Goal: Task Accomplishment & Management: Use online tool/utility

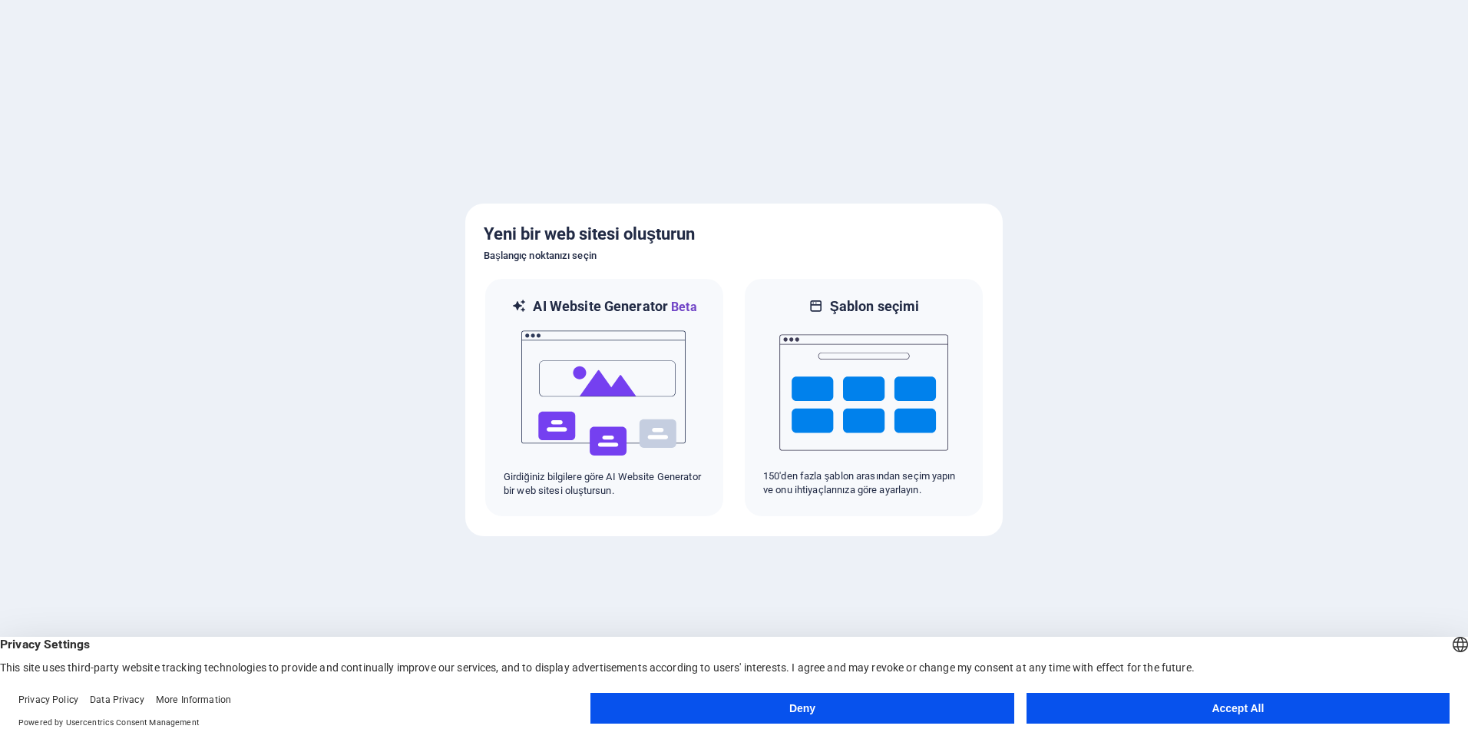
click at [1200, 719] on button "Accept All" at bounding box center [1237, 707] width 423 height 31
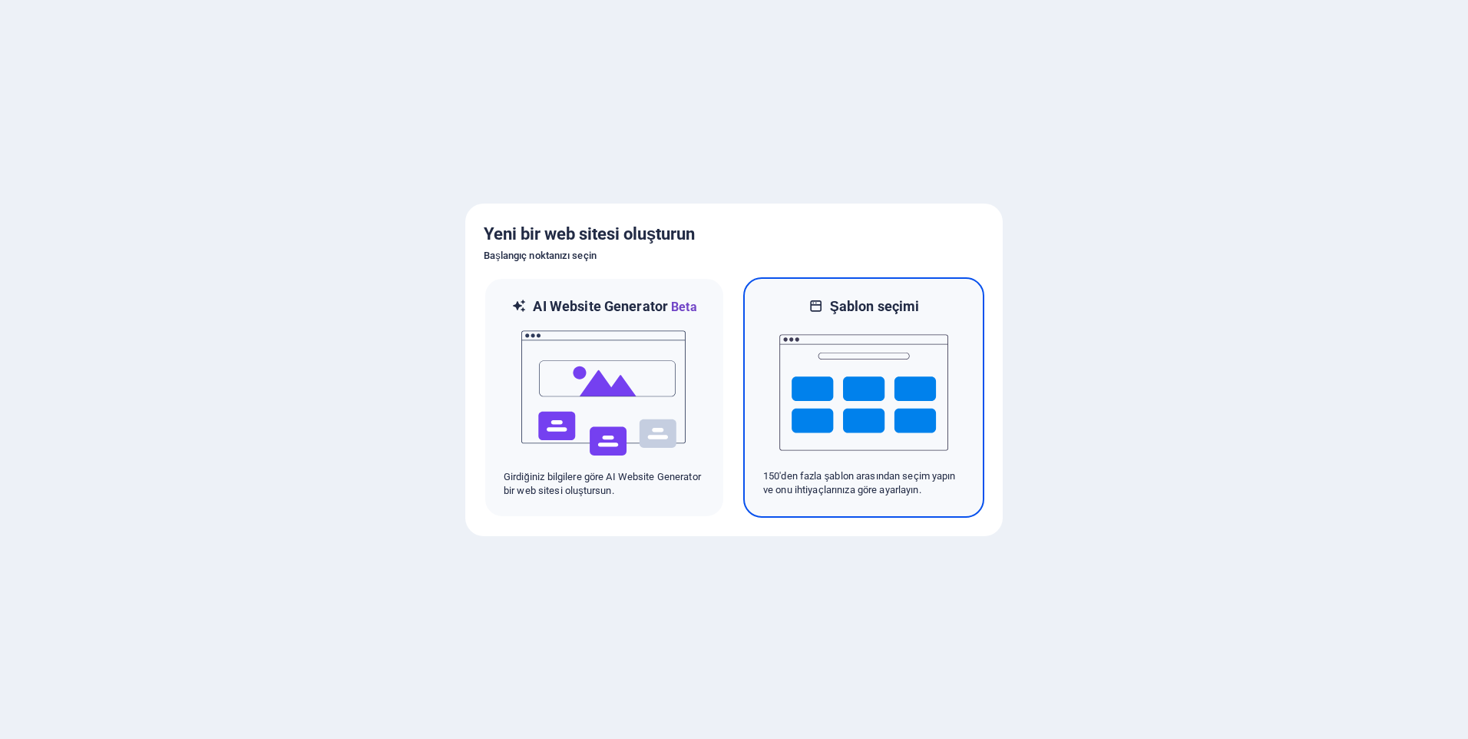
click at [914, 452] on img at bounding box center [863, 393] width 169 height 154
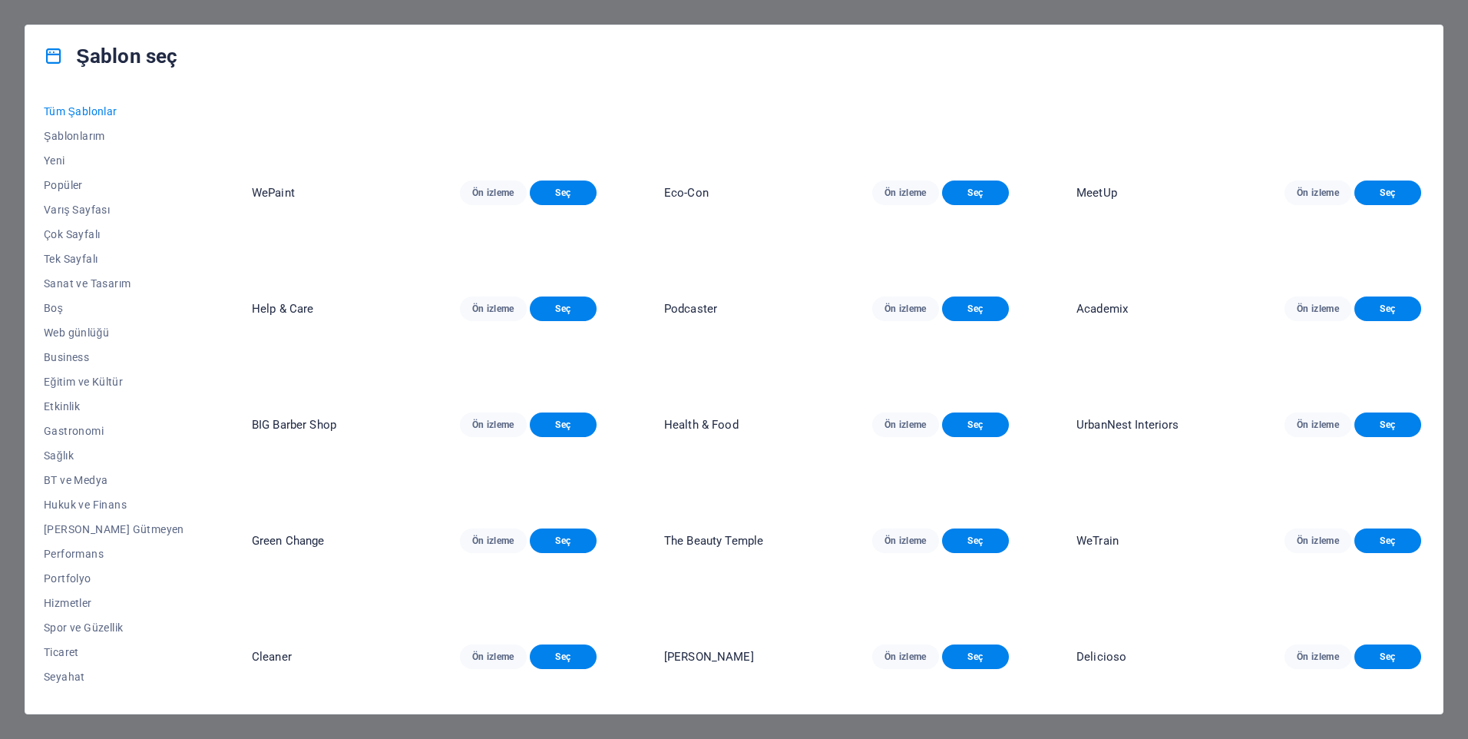
scroll to position [307, 0]
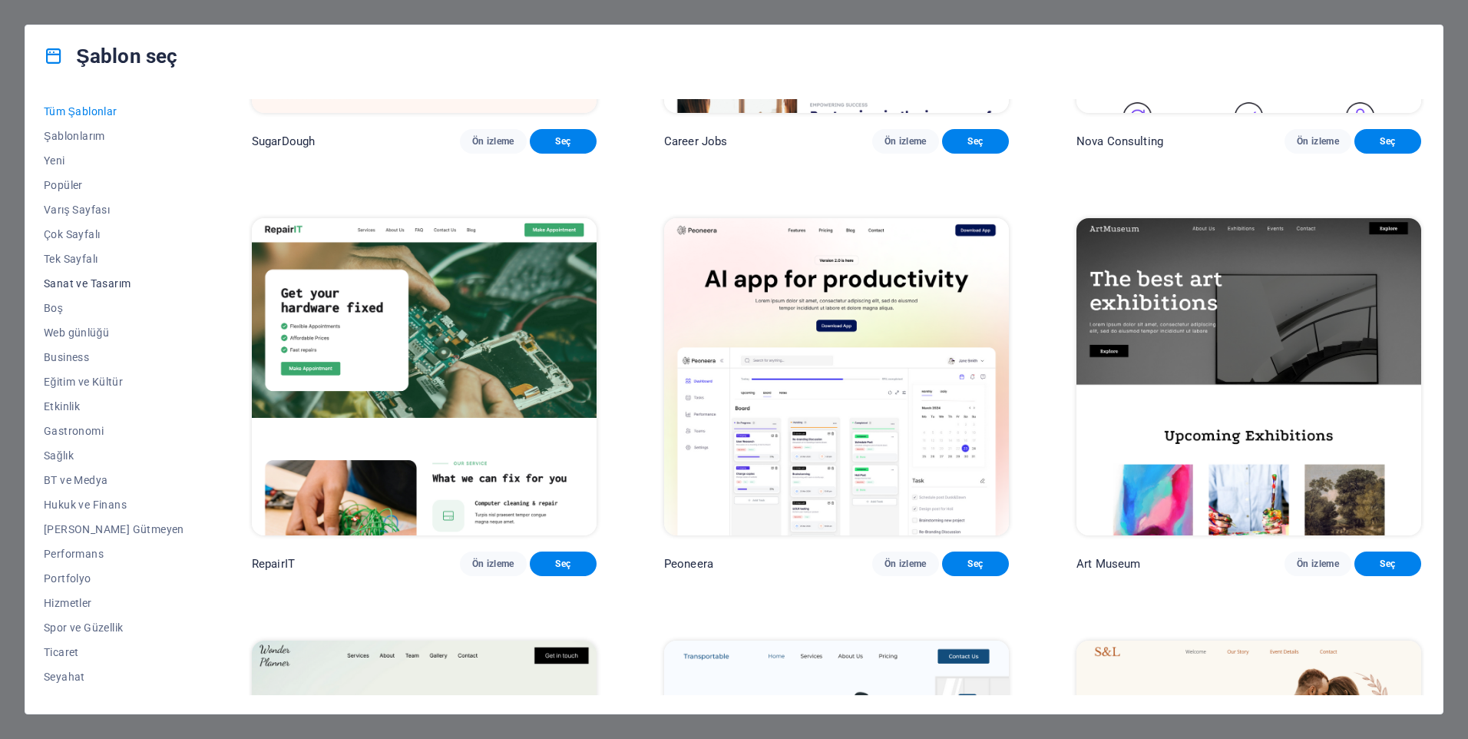
click at [96, 276] on button "Sanat ve Tasarım" at bounding box center [114, 283] width 140 height 25
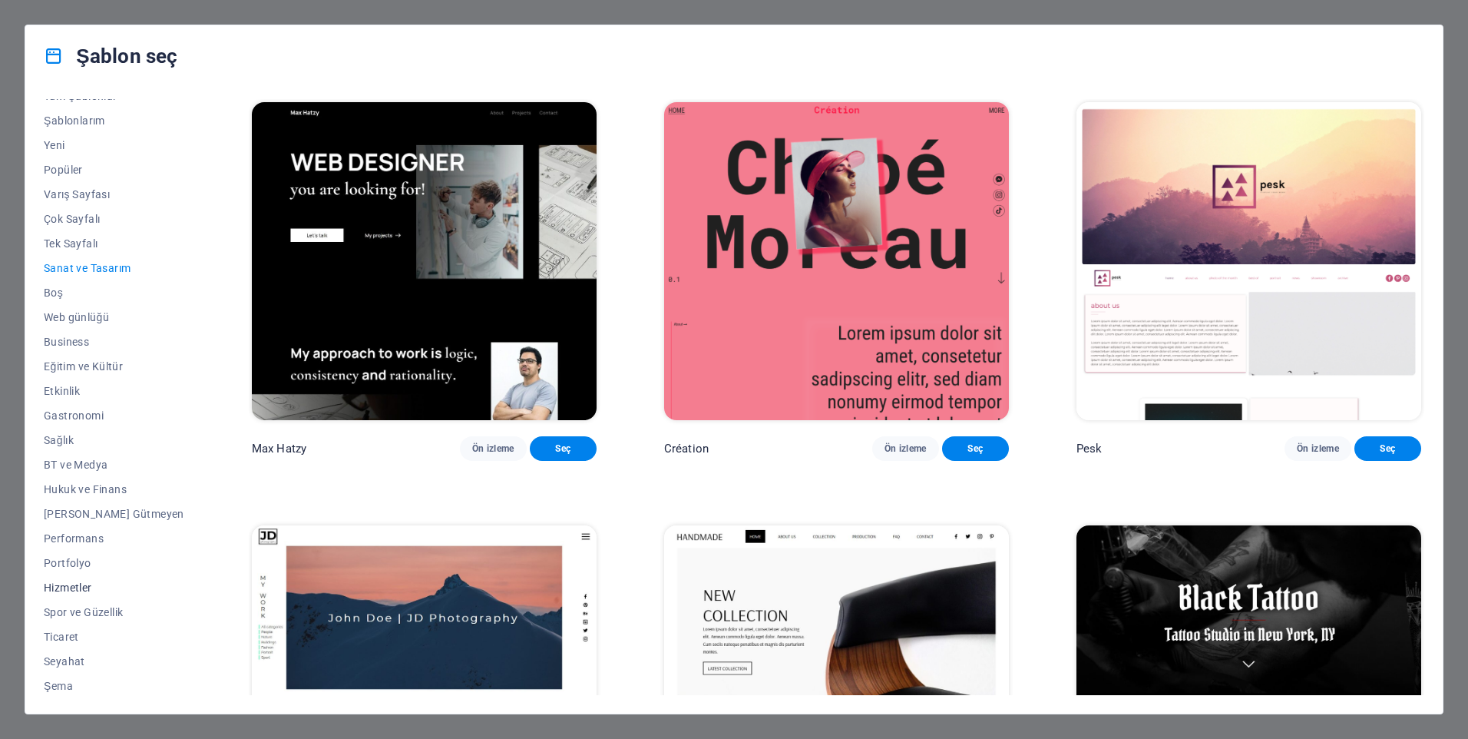
scroll to position [18, 0]
click at [72, 633] on span "Ticaret" at bounding box center [114, 633] width 140 height 12
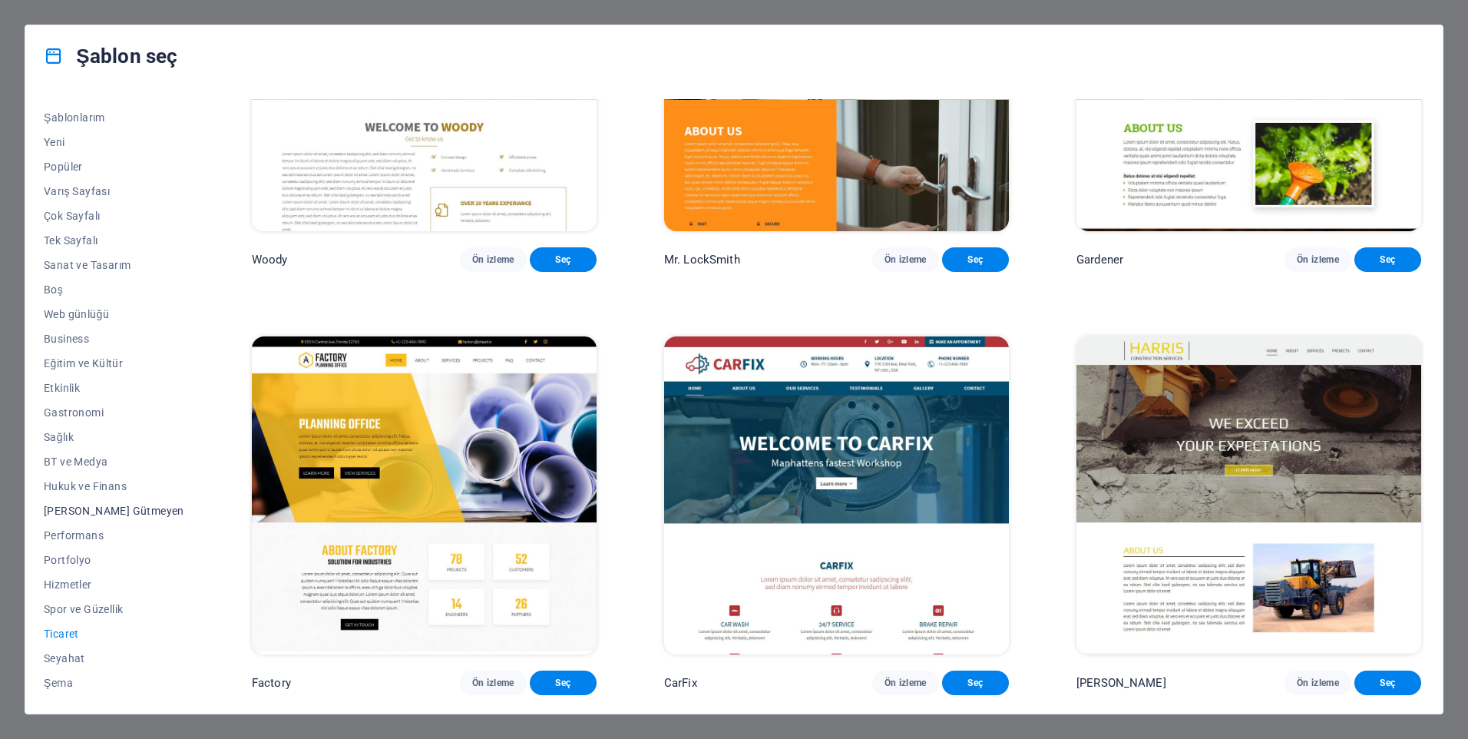
scroll to position [0, 0]
click at [114, 280] on span "Sanat ve Tasarım" at bounding box center [114, 283] width 140 height 12
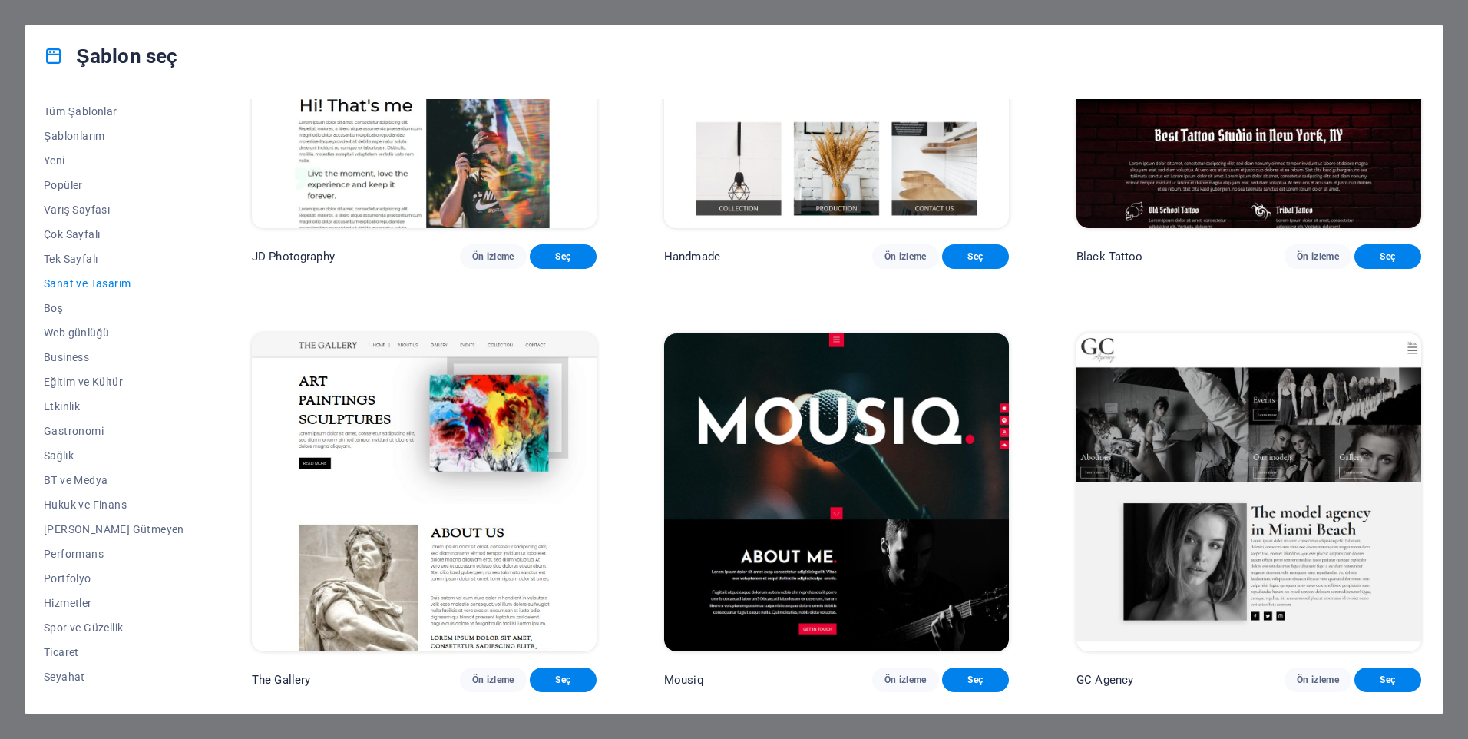
scroll to position [768, 0]
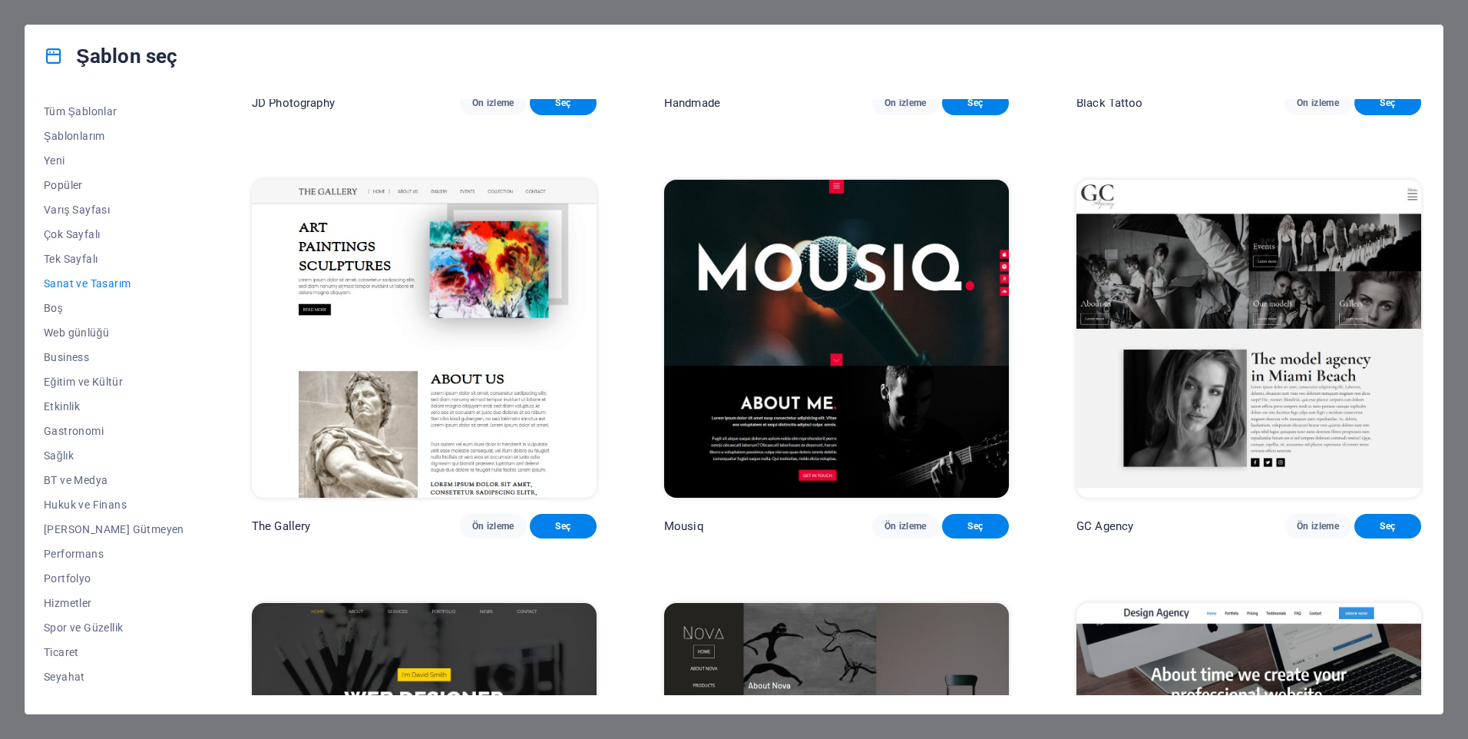
click at [1453, 125] on div "Şablon seç Tüm Şablonlar Şablonlarım Yeni Popüler Varış Sayfası Çok Sayfalı Tek…" at bounding box center [734, 369] width 1468 height 739
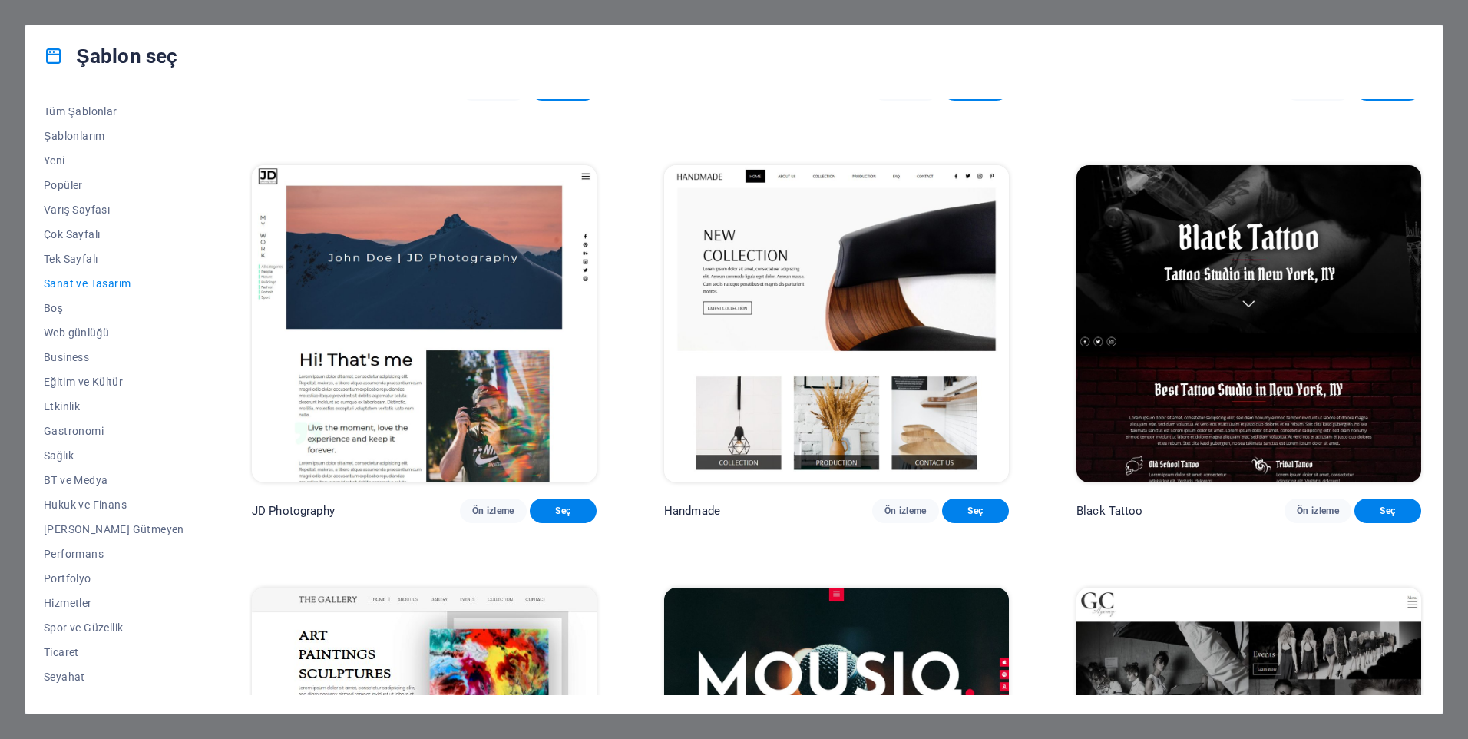
scroll to position [349, 0]
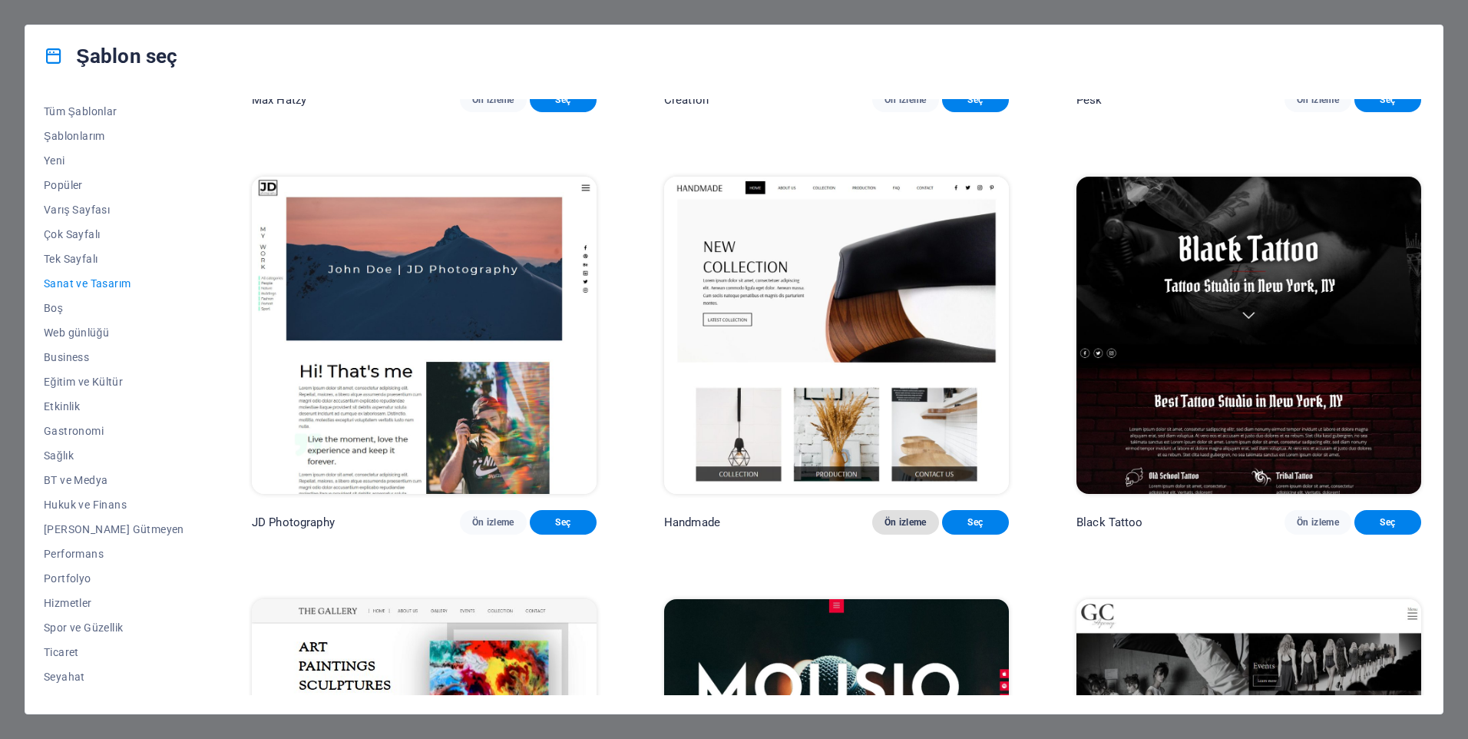
click at [912, 528] on span "Ön izleme" at bounding box center [905, 522] width 42 height 12
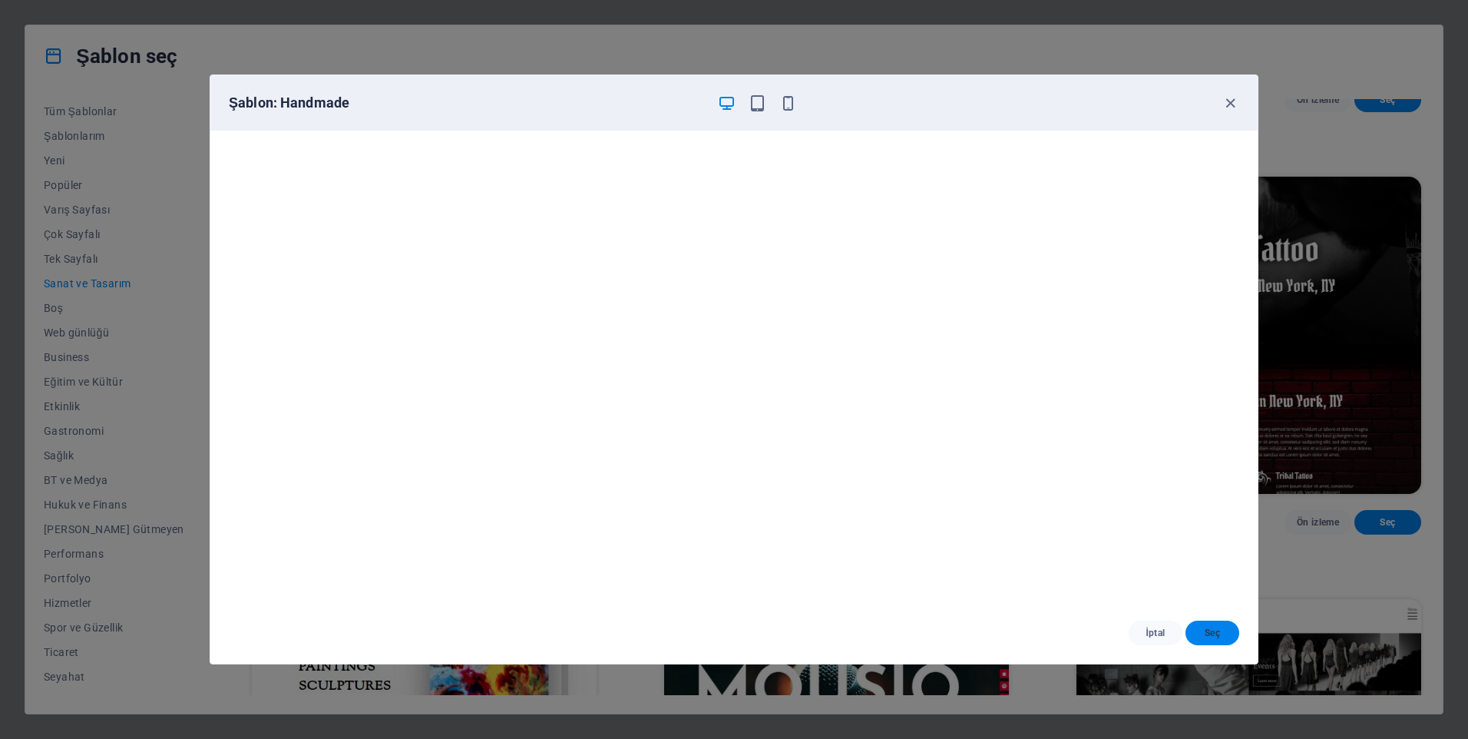
click at [1201, 642] on button "Seç" at bounding box center [1212, 632] width 54 height 25
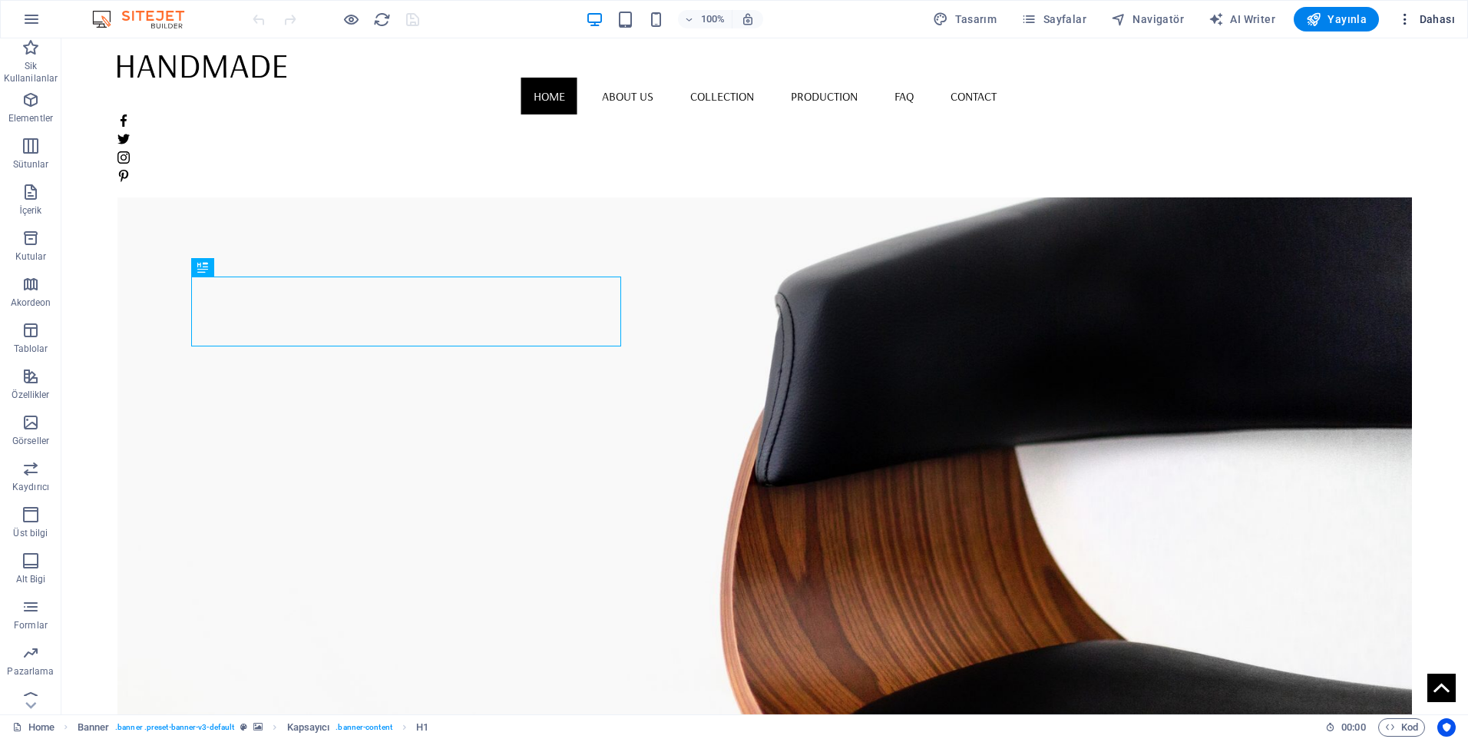
click at [1429, 15] on span "Dahası" at bounding box center [1426, 19] width 58 height 15
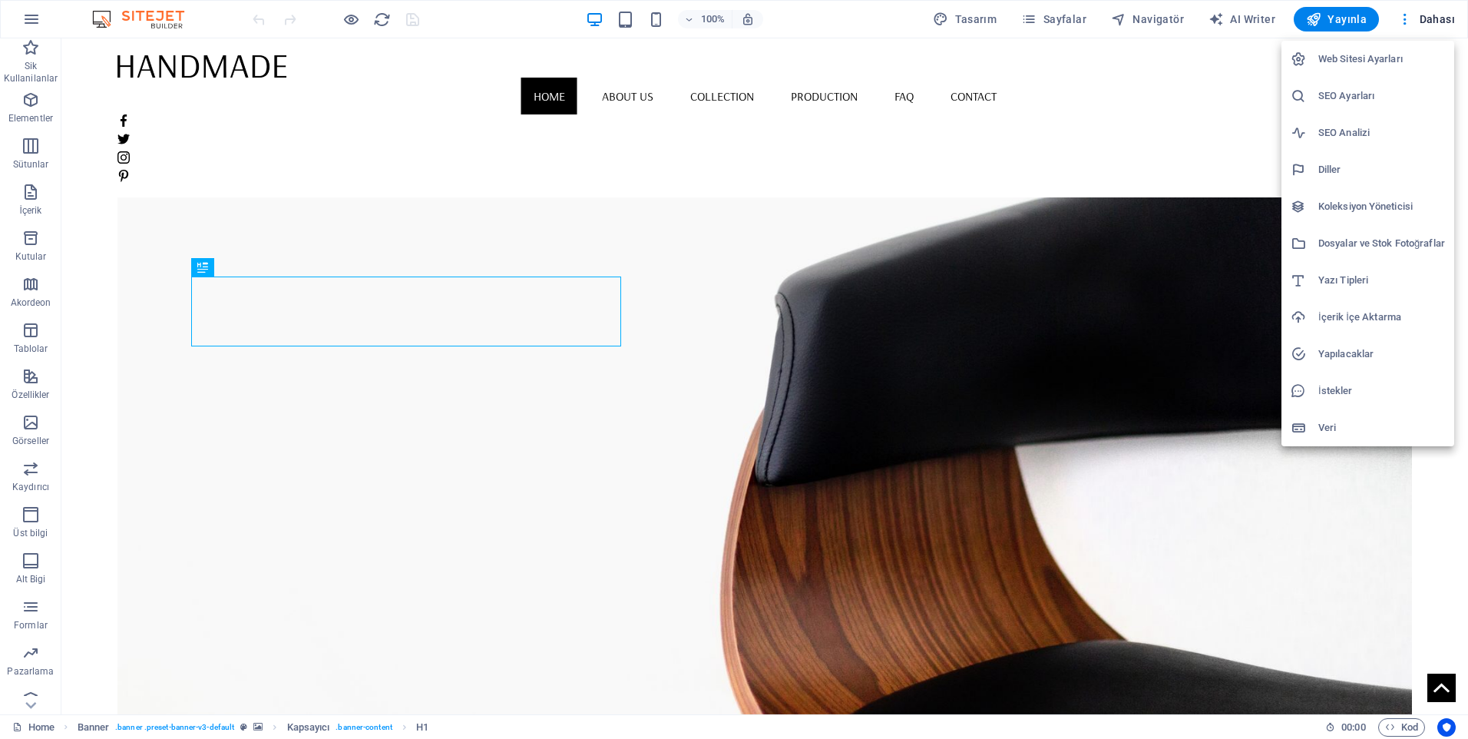
click at [1385, 54] on h6 "Web Sitesi Ayarları" at bounding box center [1381, 59] width 127 height 18
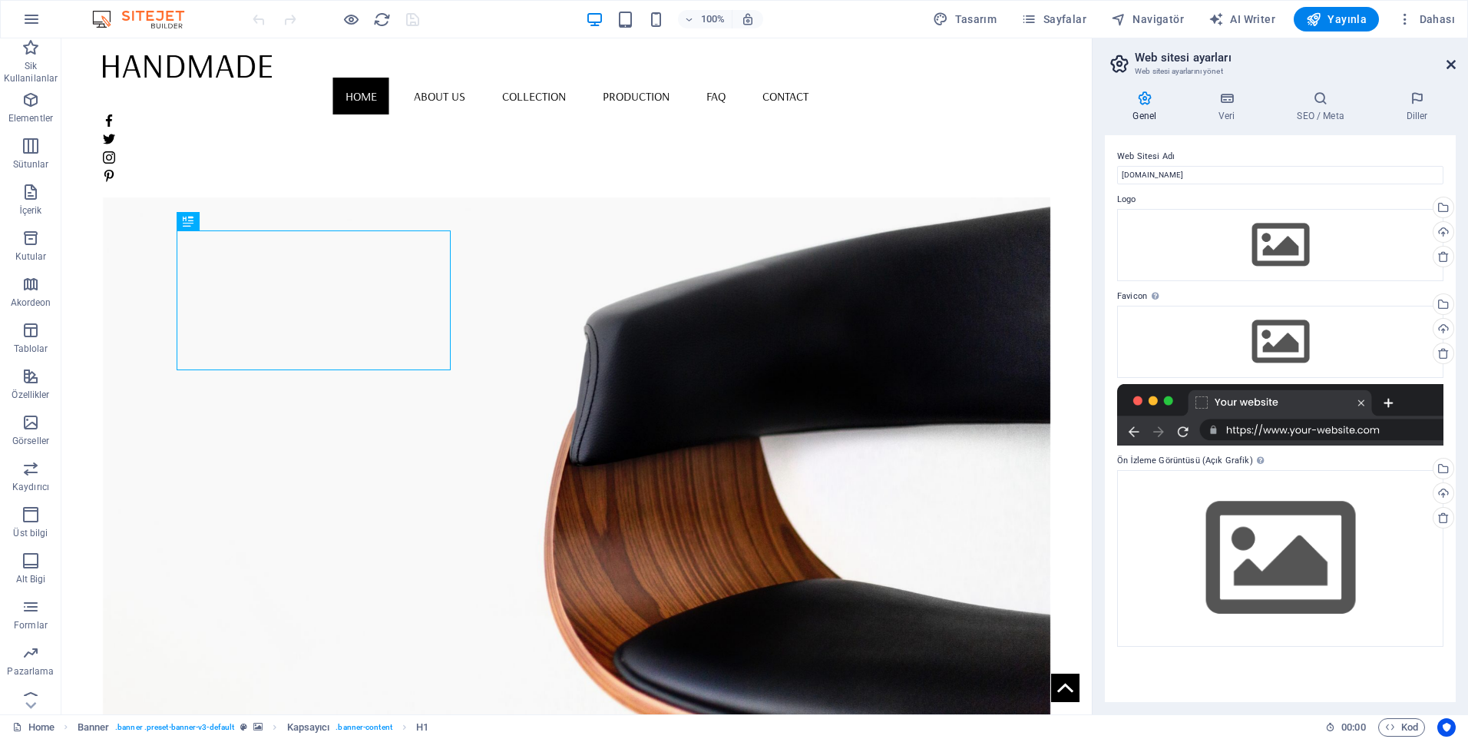
click at [1450, 61] on icon at bounding box center [1450, 64] width 9 height 12
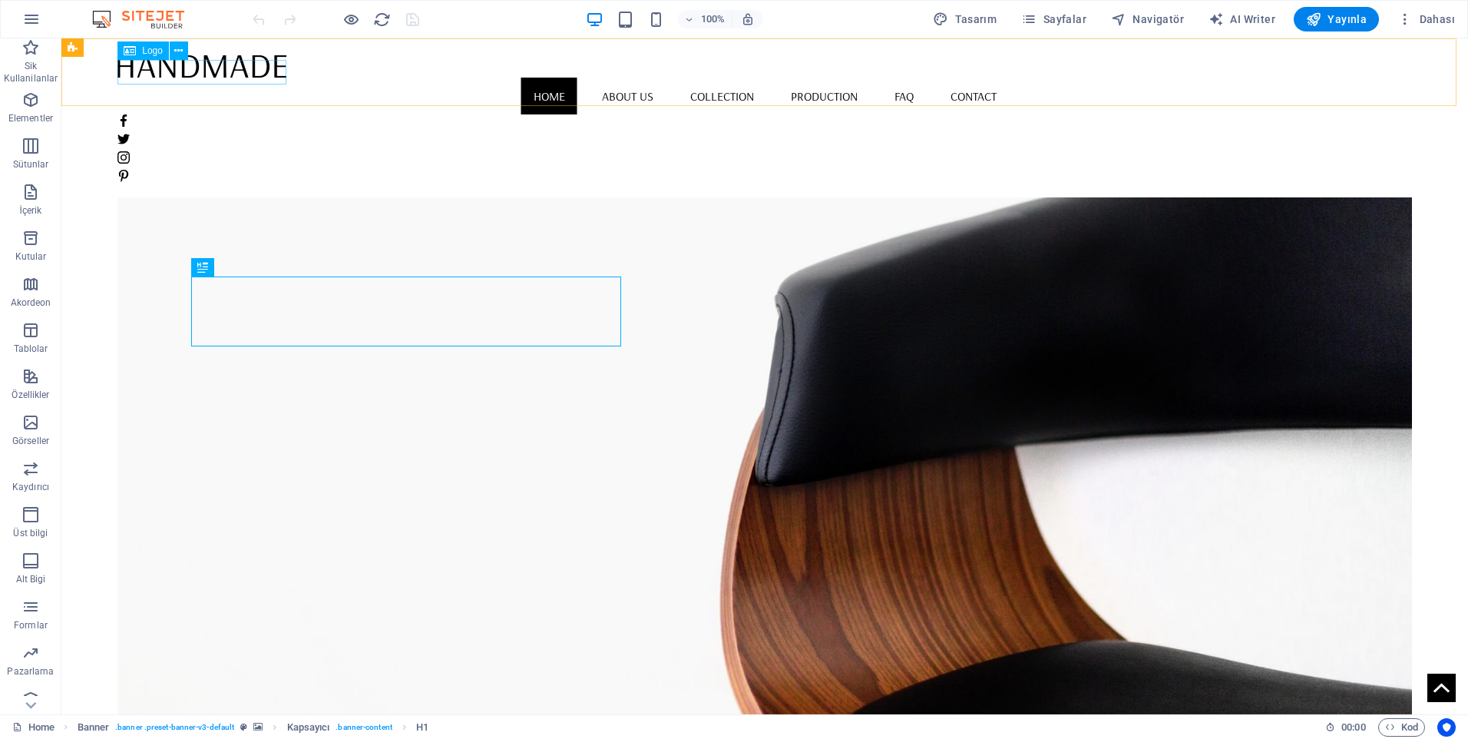
click at [256, 71] on div at bounding box center [764, 66] width 1294 height 24
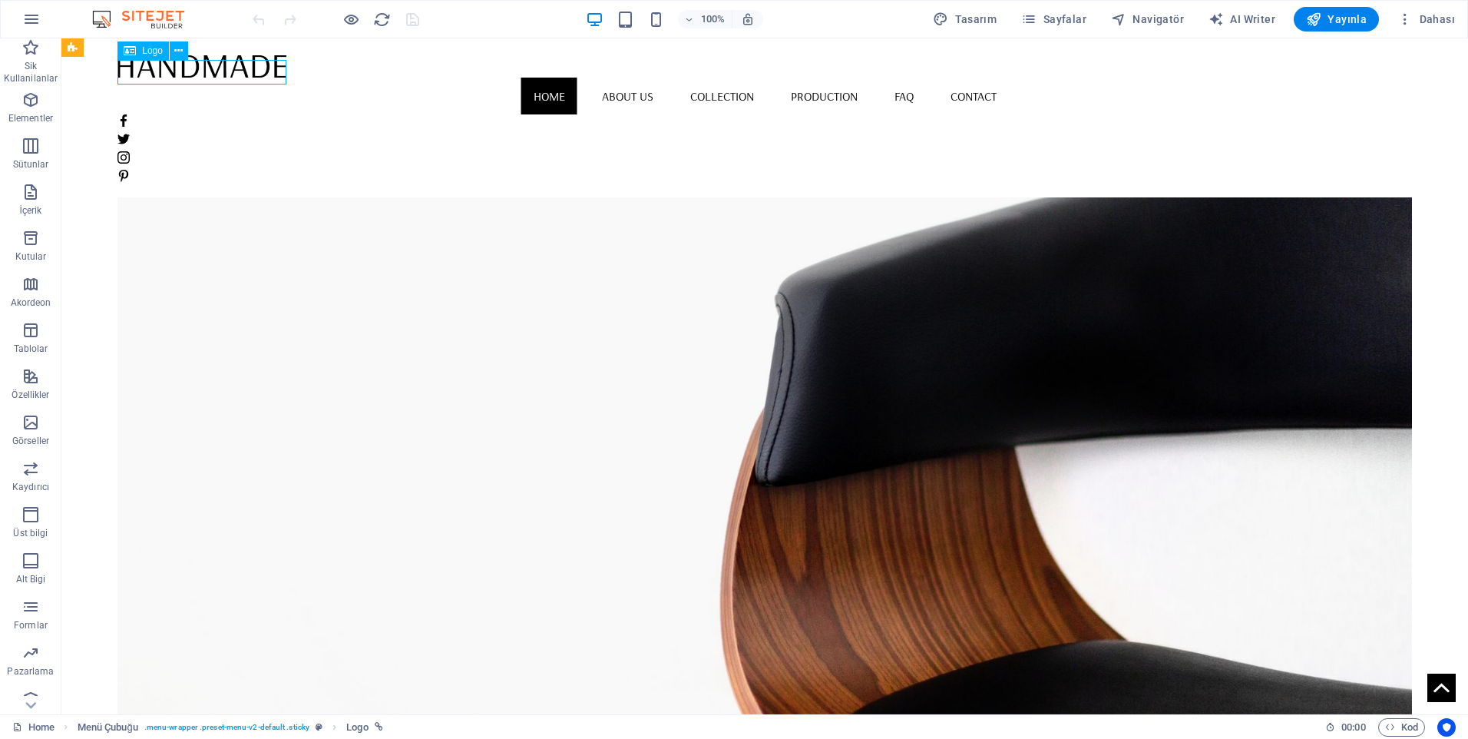
click at [253, 72] on div at bounding box center [764, 66] width 1294 height 24
select select "px"
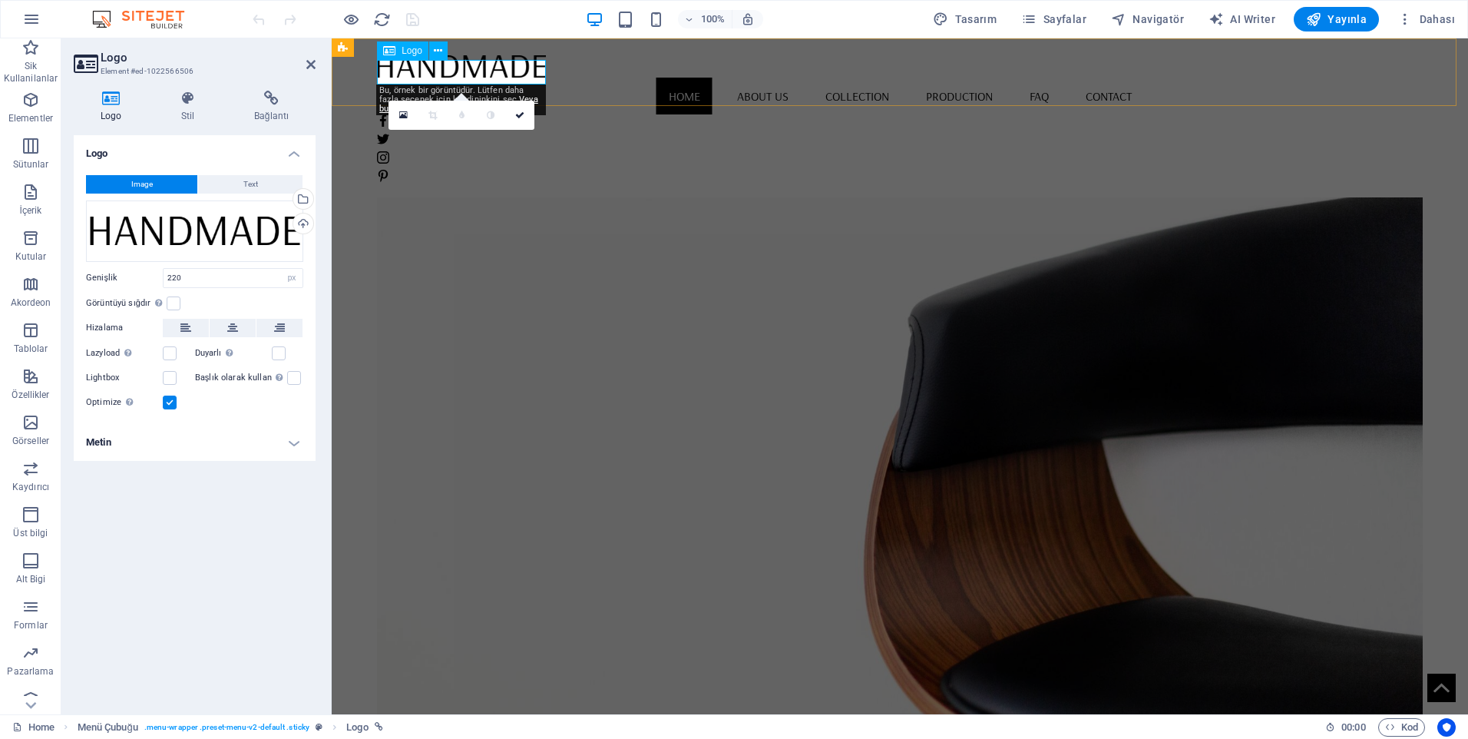
click at [431, 77] on div at bounding box center [900, 66] width 1046 height 24
click at [221, 237] on div "Dosyaları buraya sürükleyin, dosyaları seçmek için tıklayın veya Dosyalardan ya…" at bounding box center [194, 230] width 217 height 61
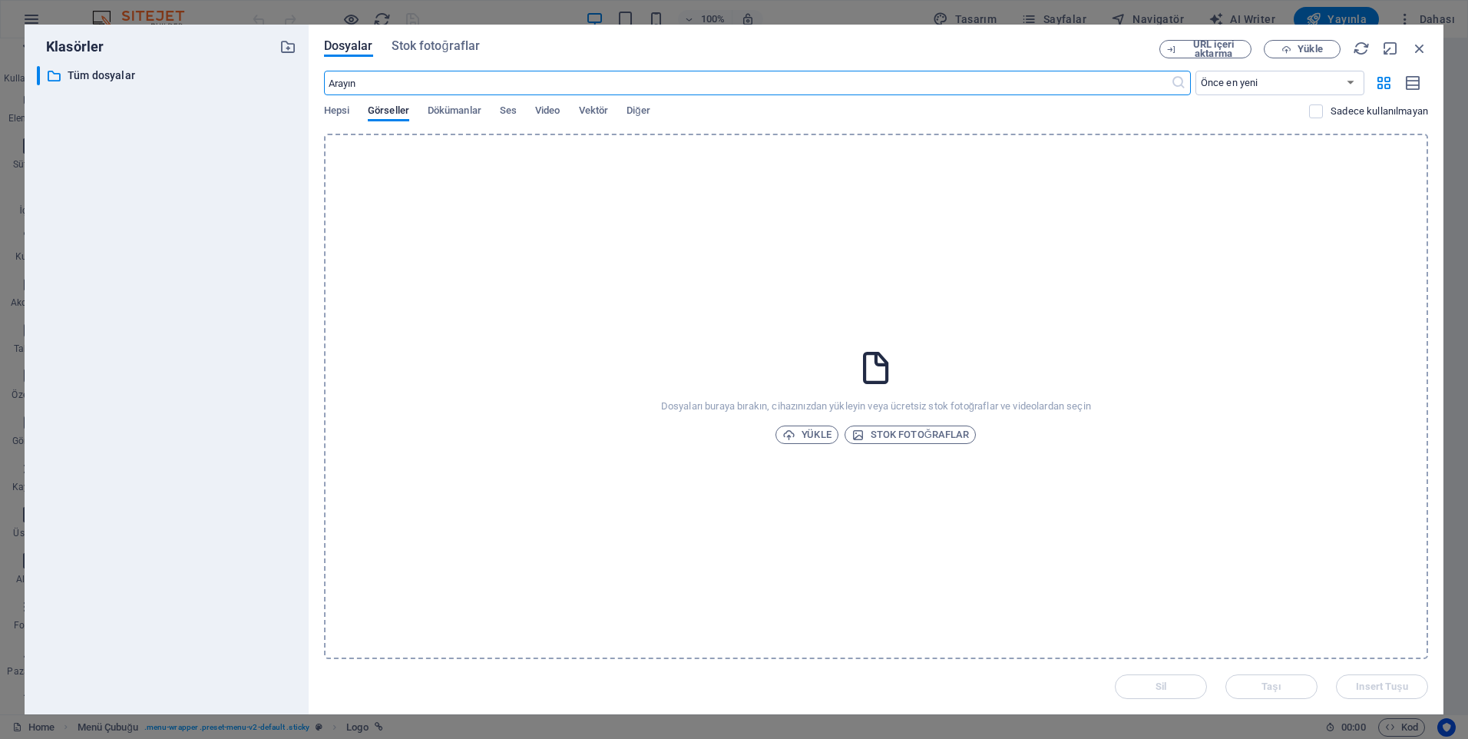
click at [221, 237] on div "​ Tüm dosyalar Tüm dosyalar" at bounding box center [166, 384] width 259 height 636
click at [1421, 48] on icon "button" at bounding box center [1419, 48] width 17 height 17
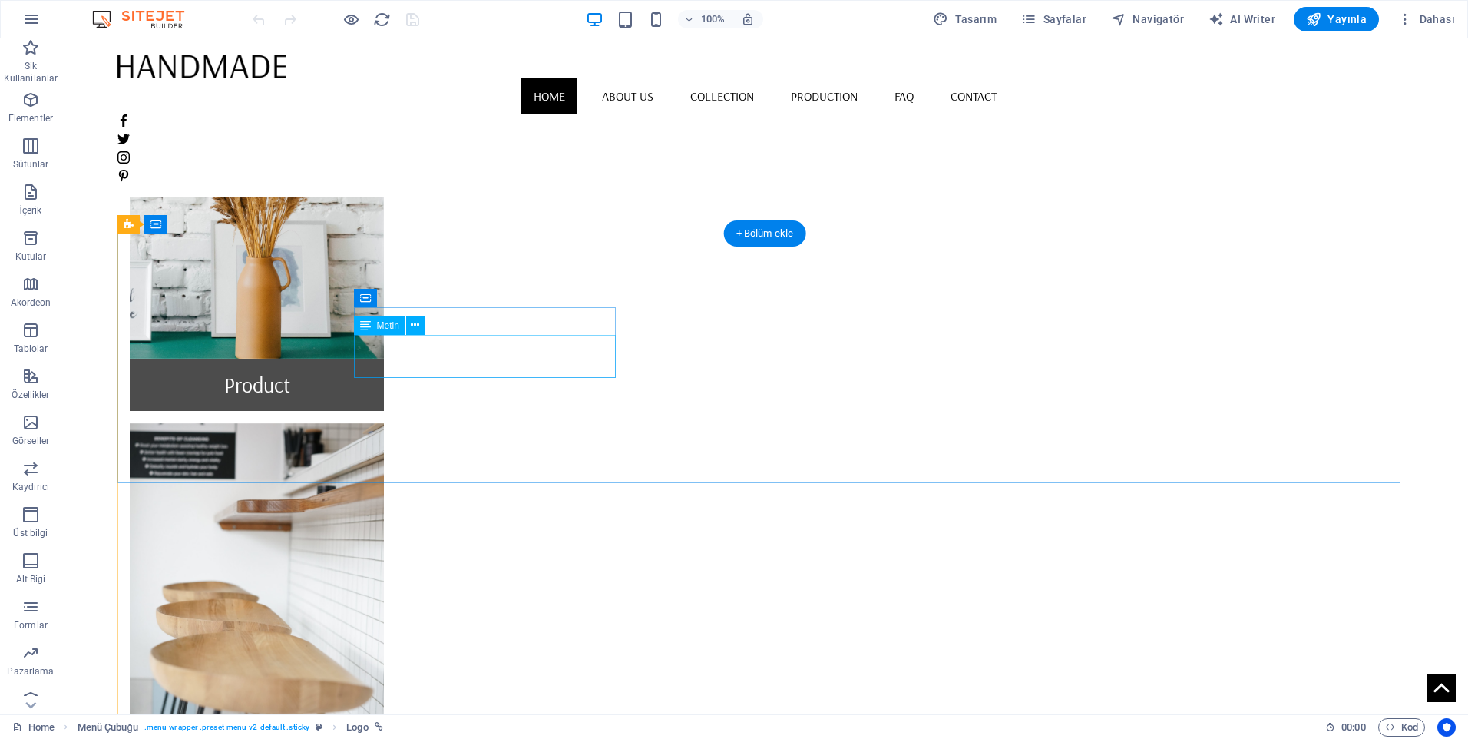
scroll to position [1312, 0]
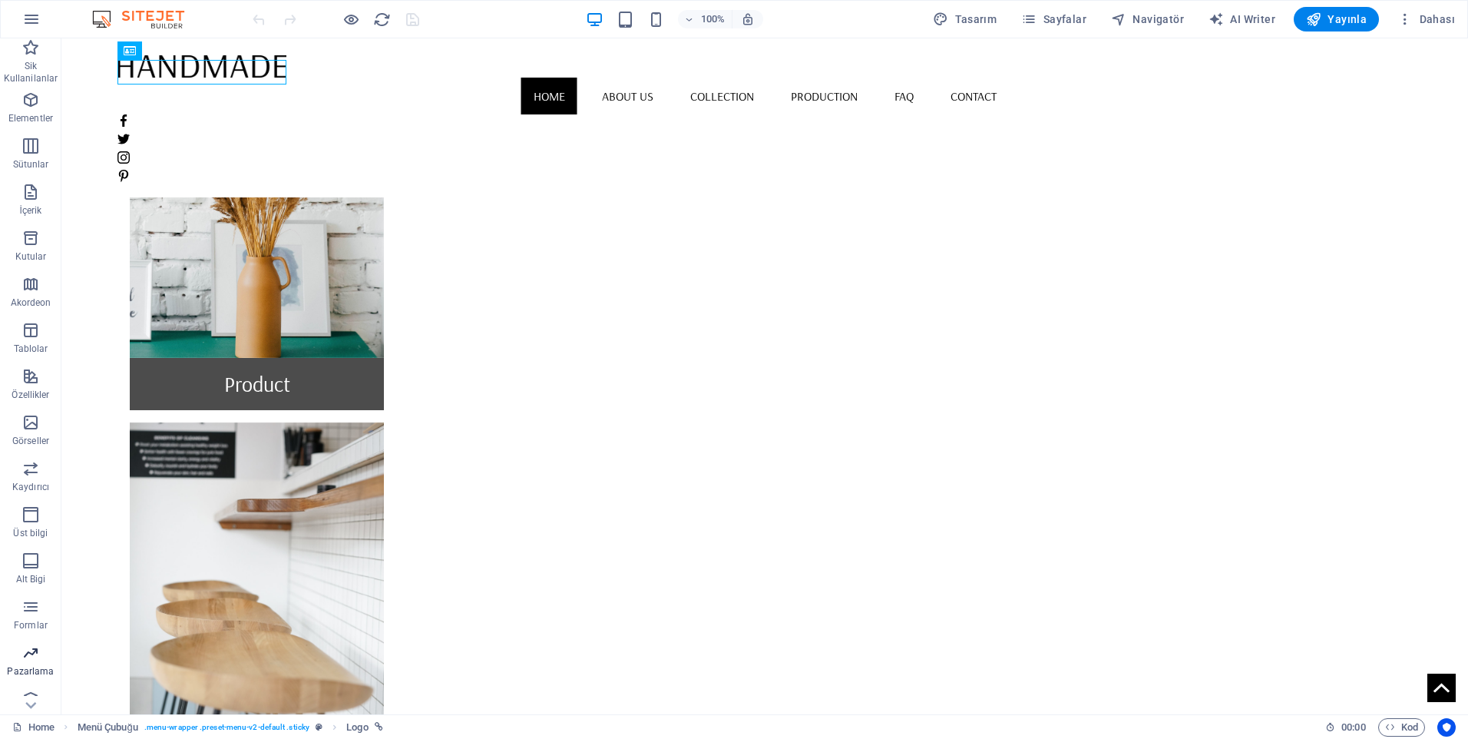
click at [51, 678] on span "Pazarlama" at bounding box center [30, 661] width 61 height 37
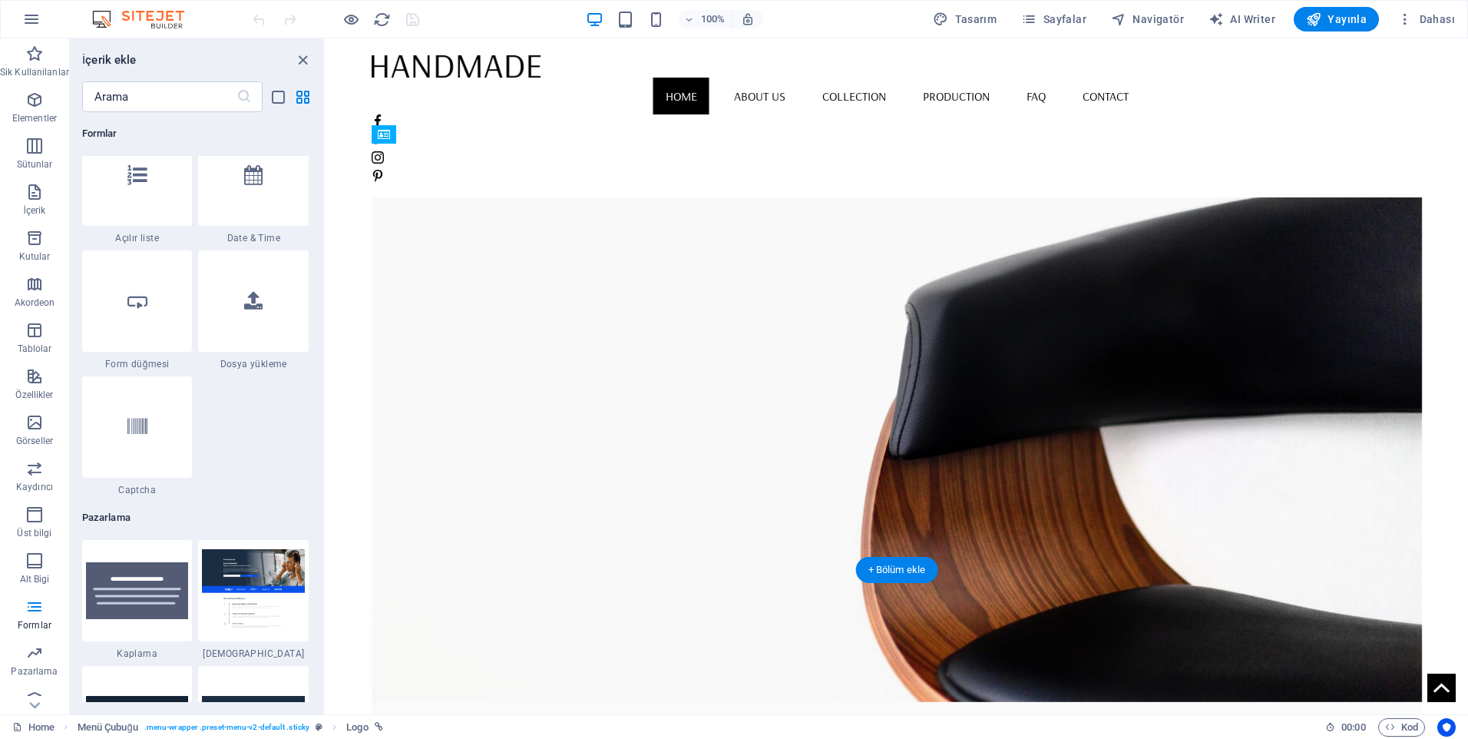
scroll to position [0, 0]
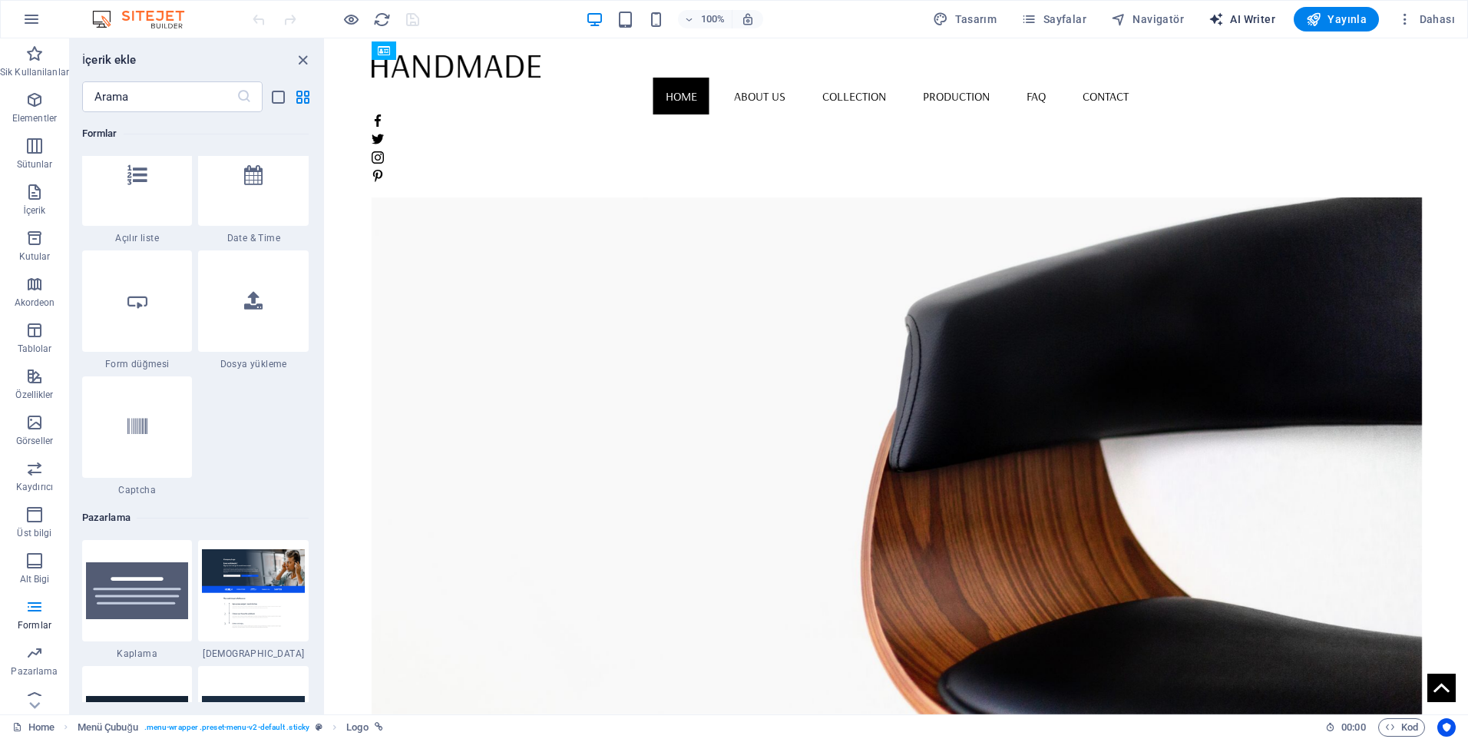
click at [1254, 25] on span "AI Writer" at bounding box center [1241, 19] width 67 height 15
select select "English"
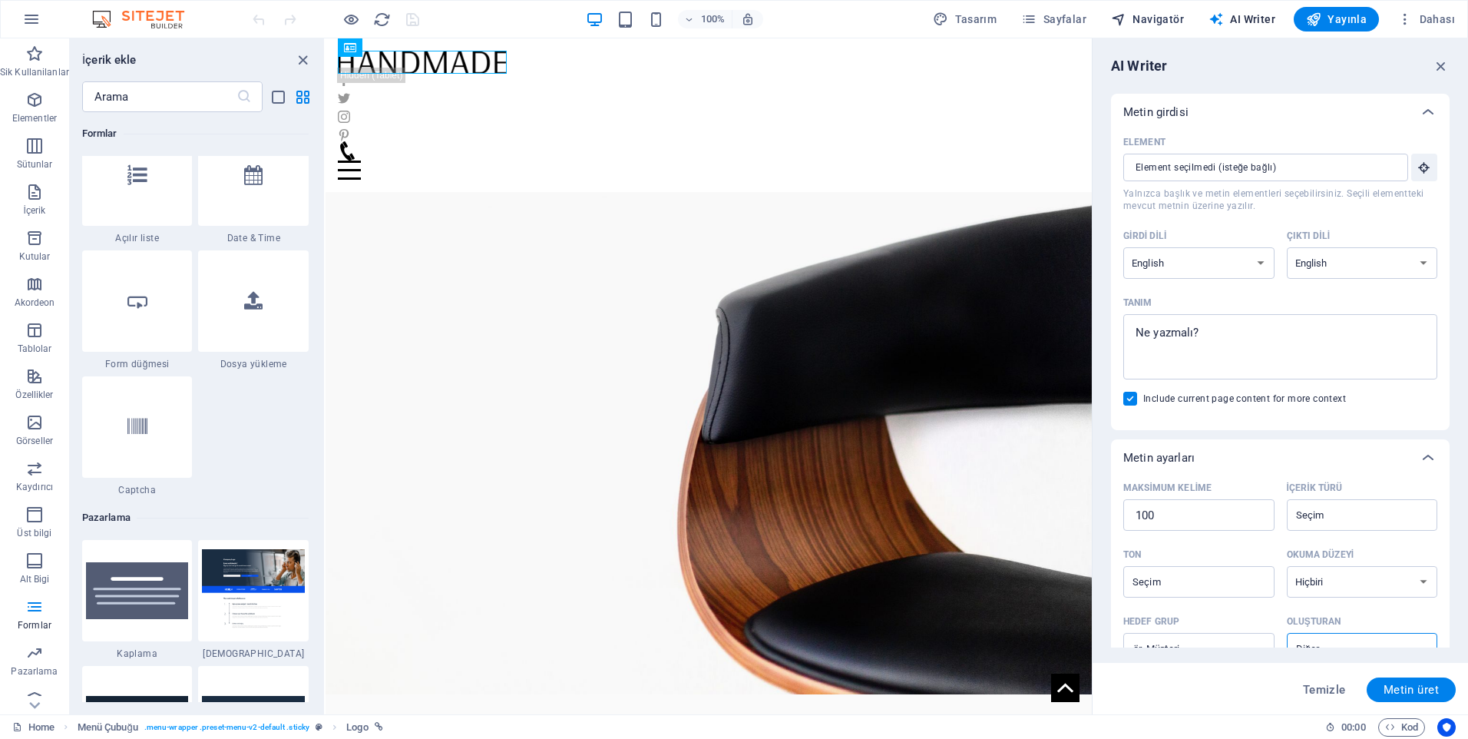
click at [1180, 17] on span "Navigatör" at bounding box center [1147, 19] width 73 height 15
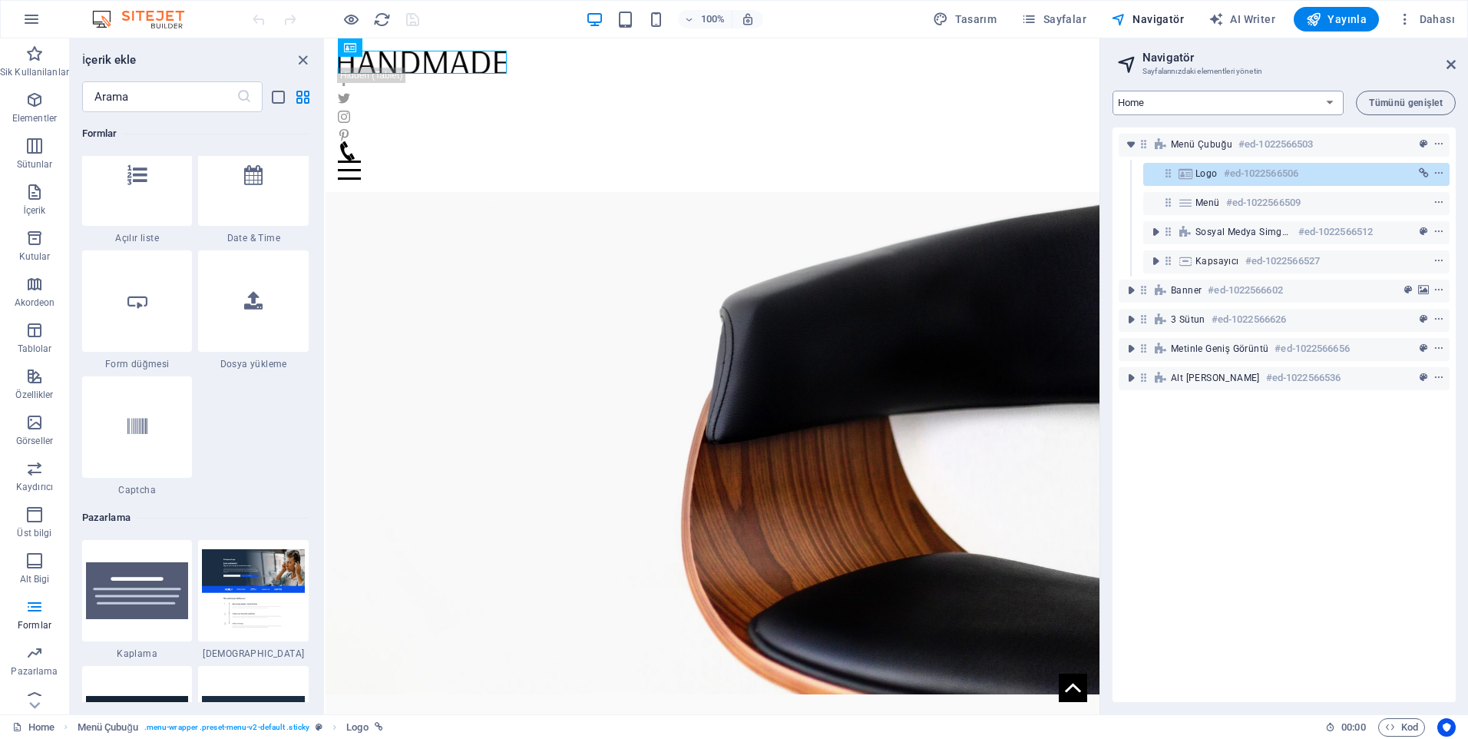
click at [1330, 101] on select "Home About us Collection Production FAQ Contact Legal Notice Privacy" at bounding box center [1227, 103] width 231 height 25
click at [1072, 15] on span "Sayfalar" at bounding box center [1053, 19] width 65 height 15
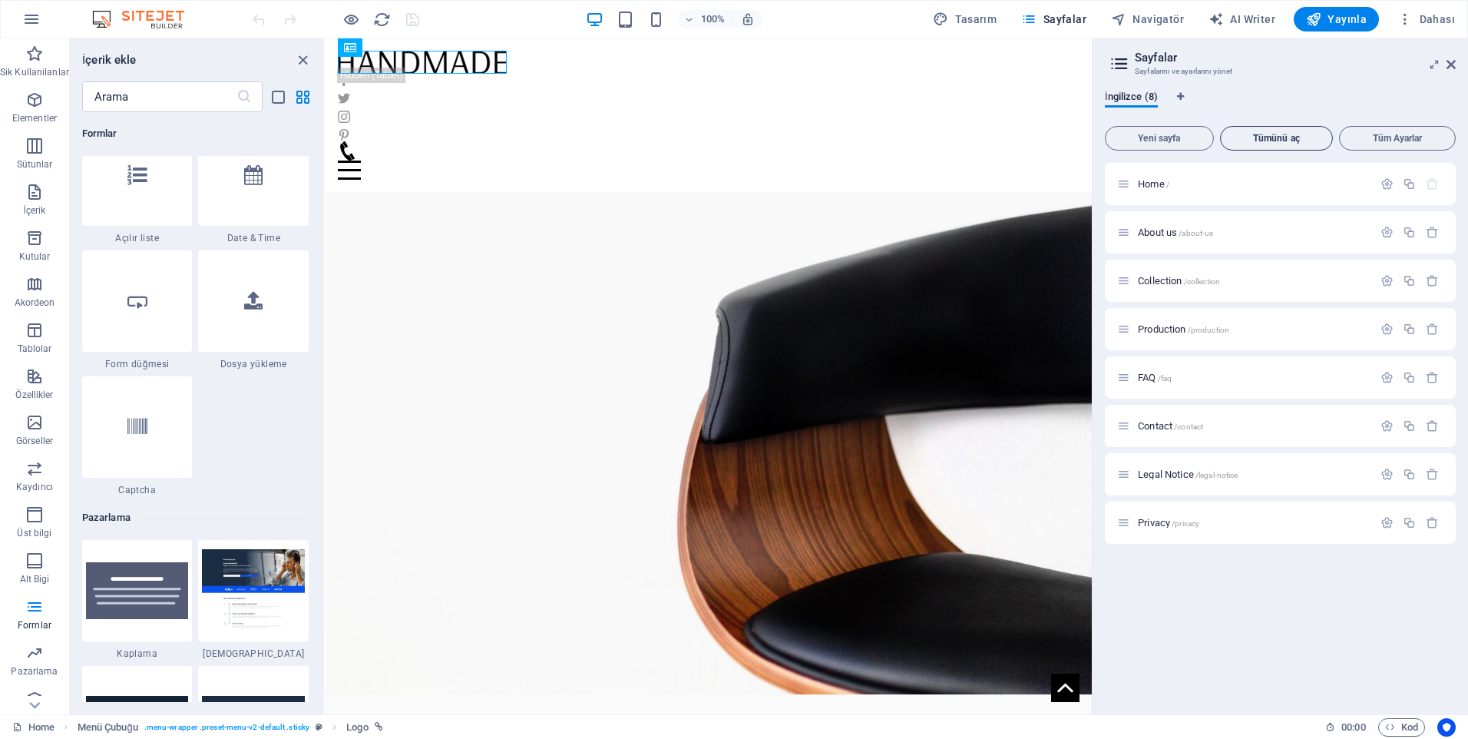
click at [1245, 137] on span "Tümünü aç" at bounding box center [1277, 138] width 100 height 9
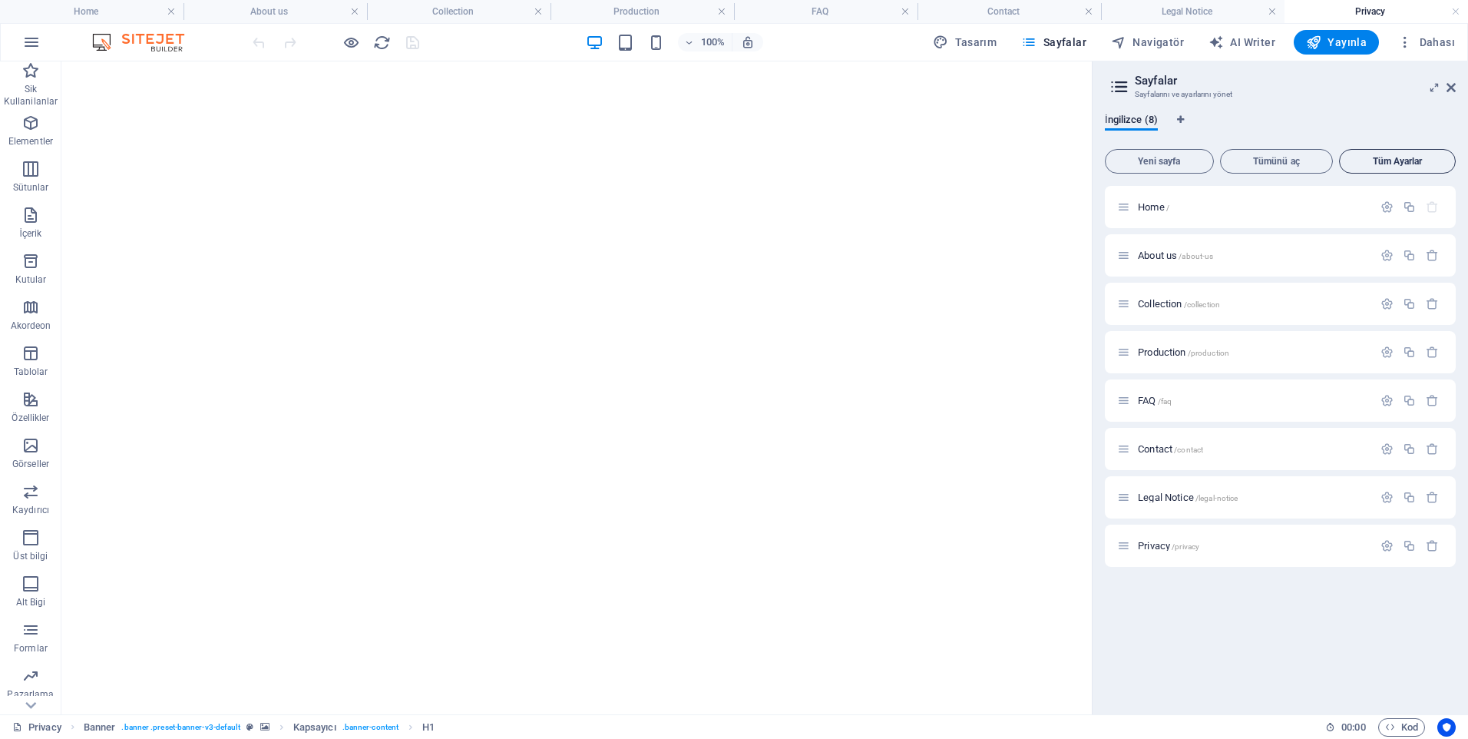
click at [1395, 164] on span "Tüm Ayarlar" at bounding box center [1397, 161] width 103 height 9
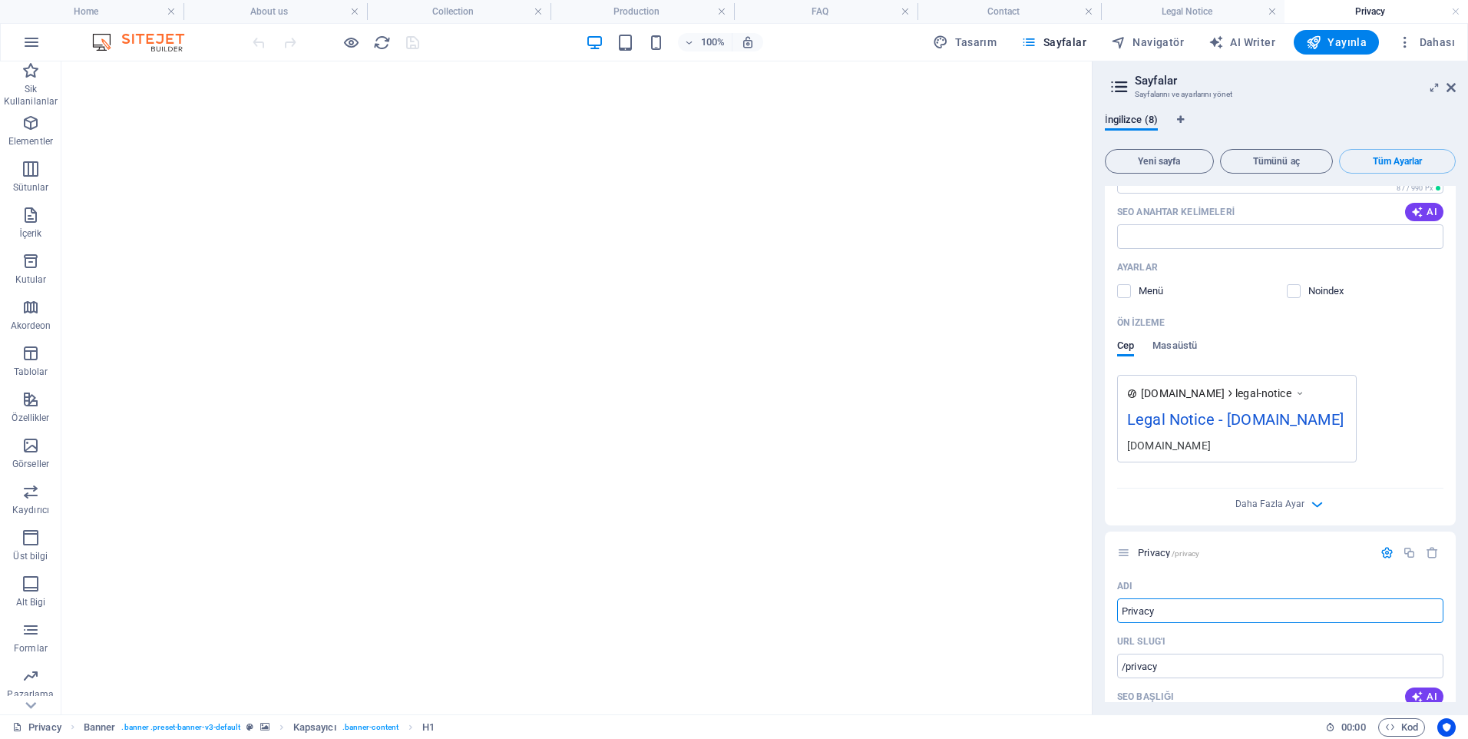
scroll to position [3934, 0]
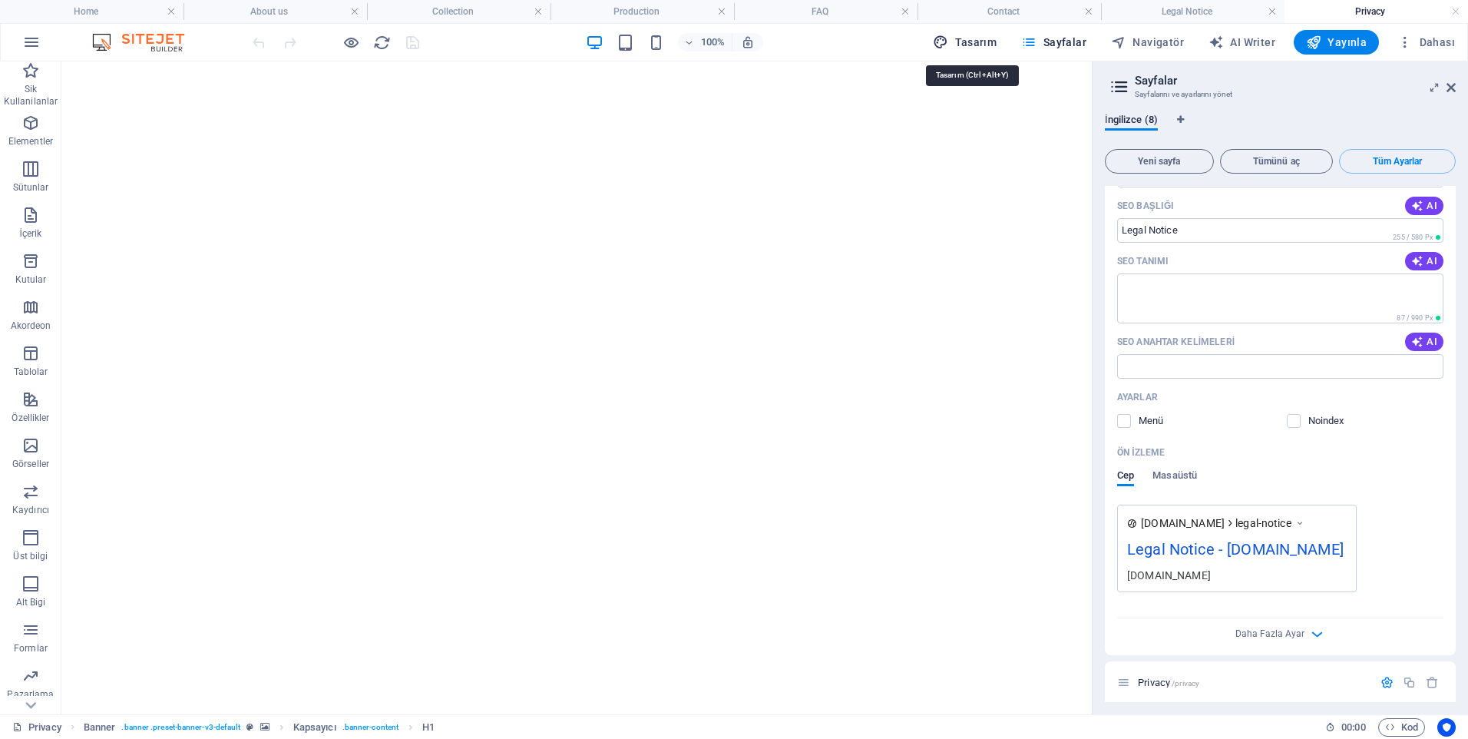
click at [980, 44] on span "Tasarım" at bounding box center [965, 42] width 64 height 15
select select "rem"
select select "400"
select select "px"
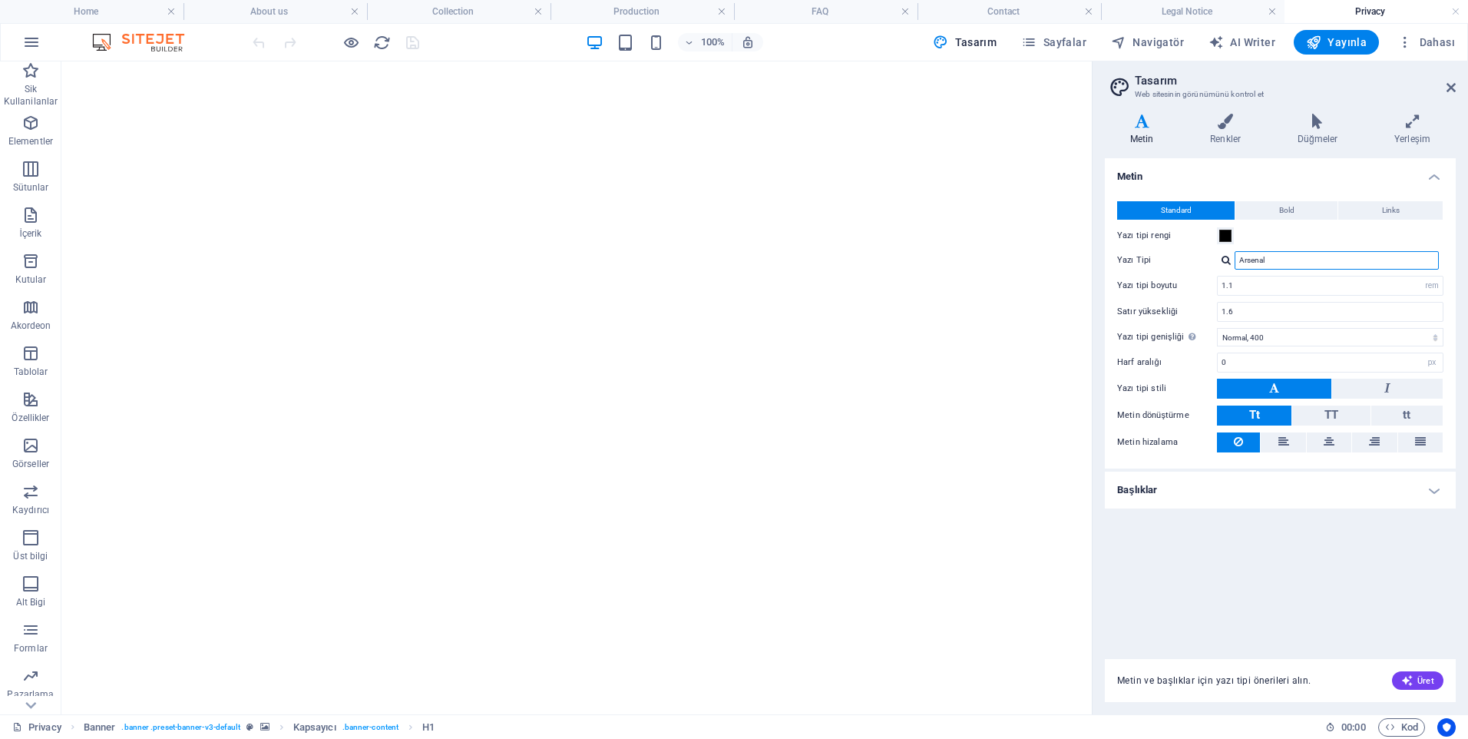
click at [1309, 263] on input "Arsenal" at bounding box center [1336, 260] width 204 height 18
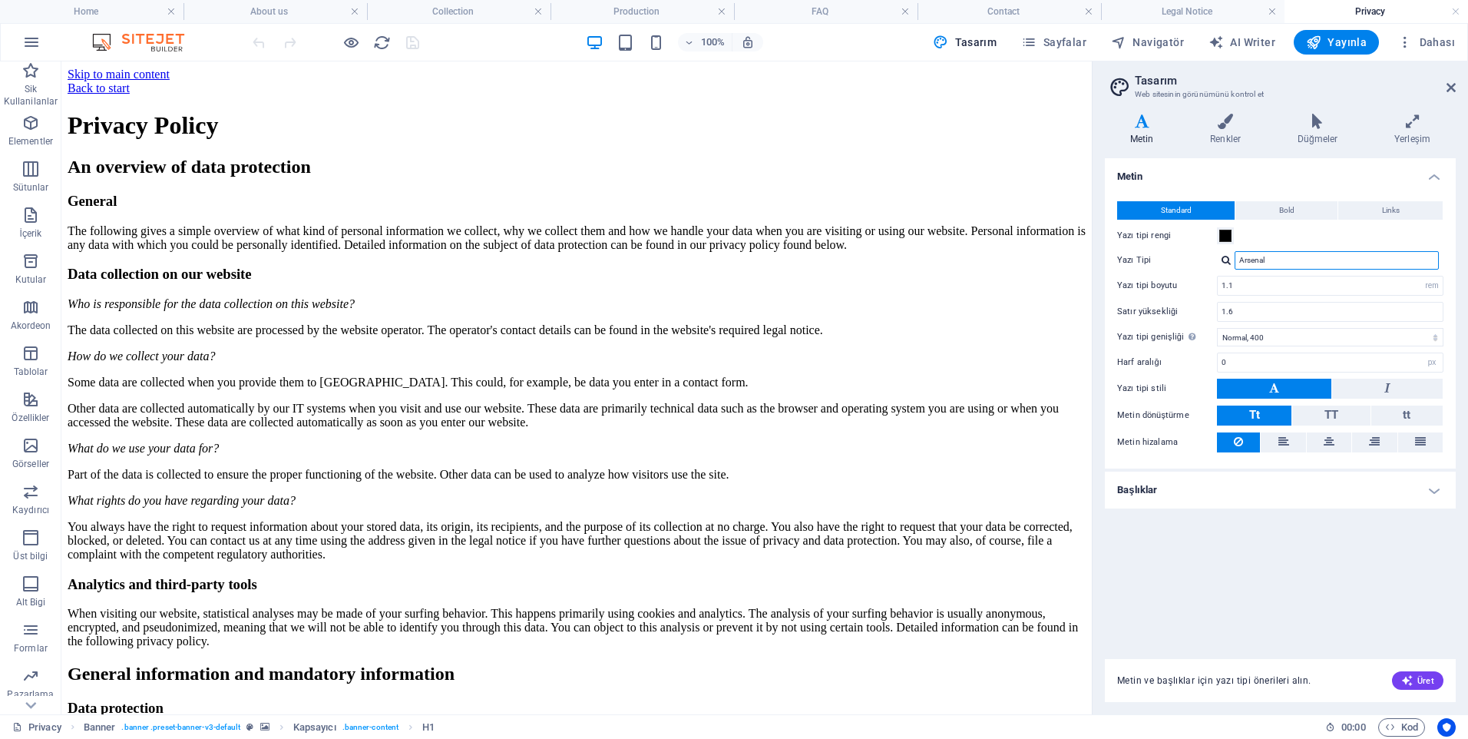
scroll to position [0, 0]
click at [1315, 259] on input "Arsenal" at bounding box center [1336, 260] width 204 height 18
